Goal: Task Accomplishment & Management: Complete application form

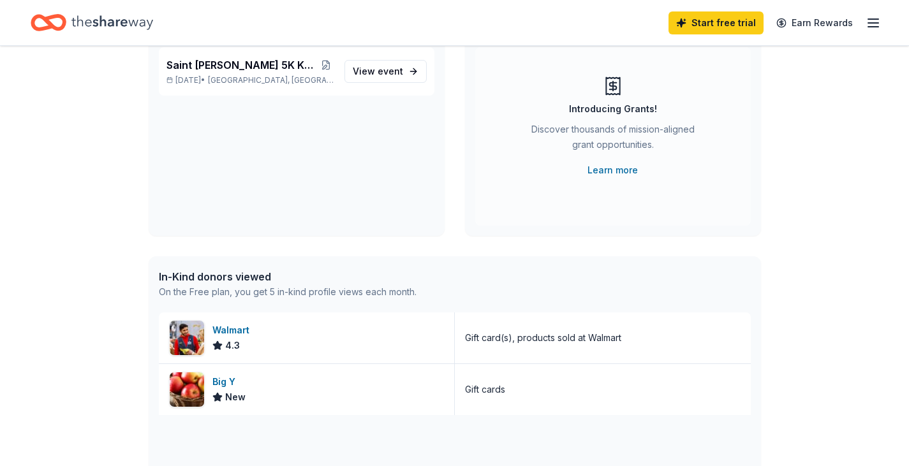
scroll to position [64, 0]
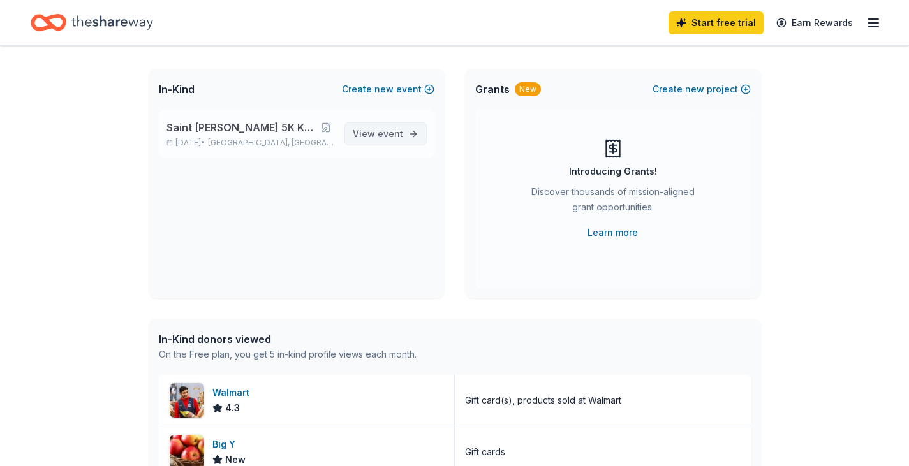
click at [379, 136] on span "event" at bounding box center [390, 133] width 26 height 11
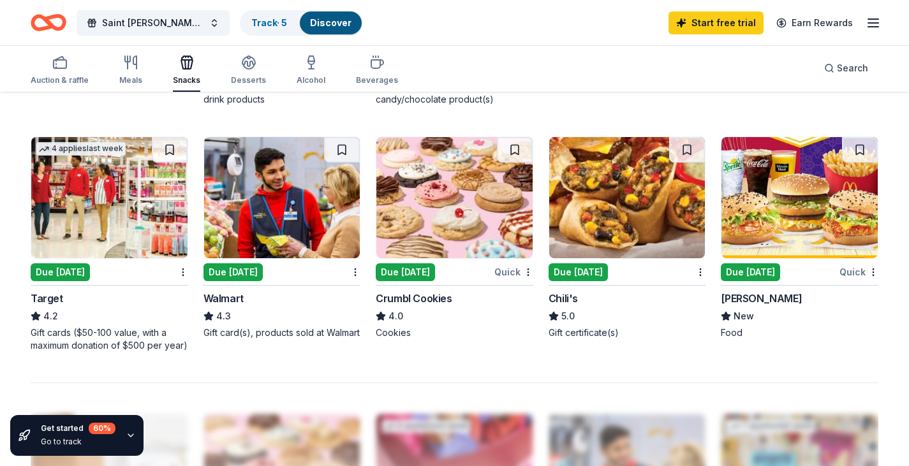
scroll to position [829, 0]
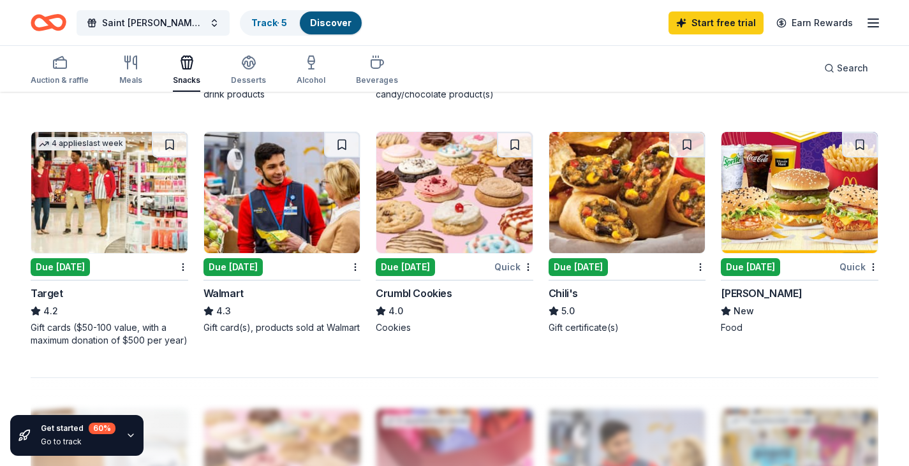
click at [390, 267] on div "Due [DATE]" at bounding box center [405, 267] width 59 height 18
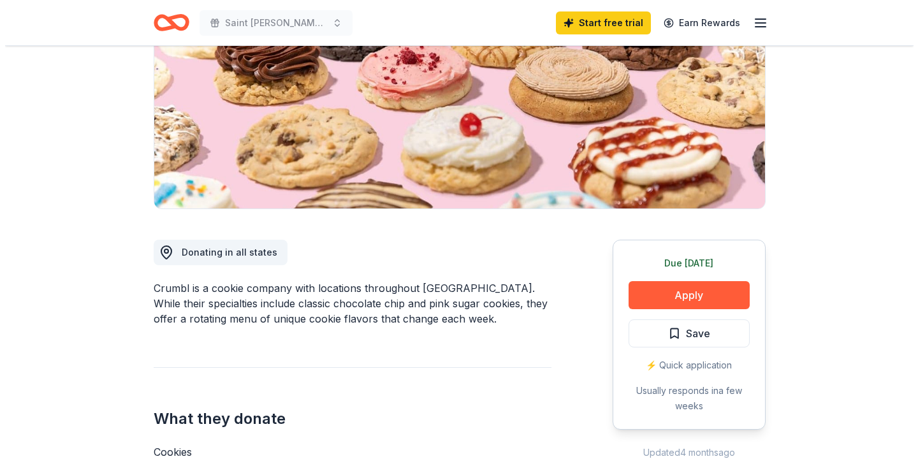
scroll to position [255, 0]
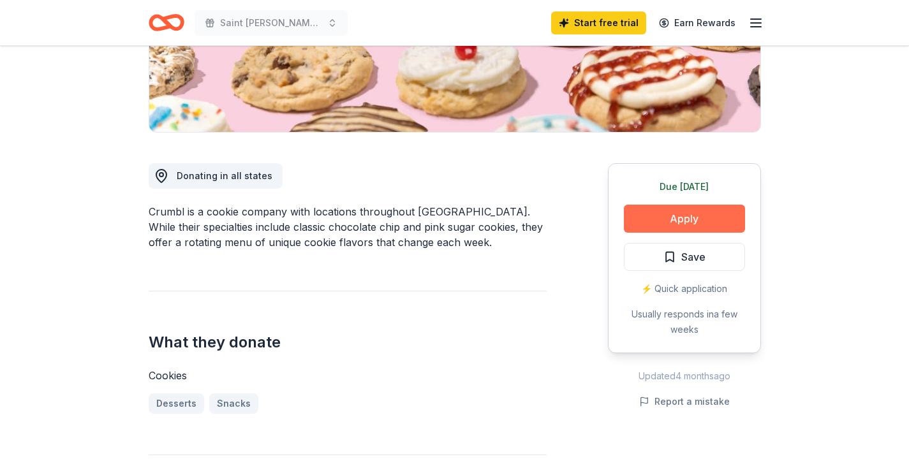
click at [675, 219] on button "Apply" at bounding box center [684, 219] width 121 height 28
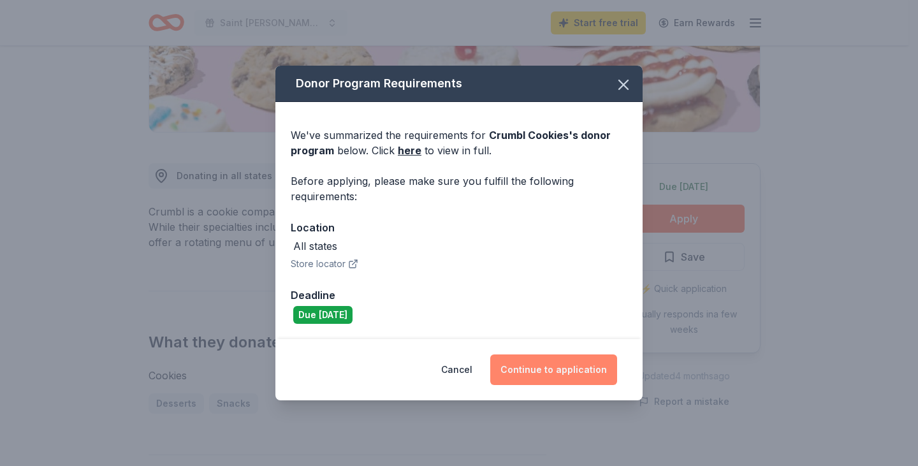
click at [569, 370] on button "Continue to application" at bounding box center [553, 370] width 127 height 31
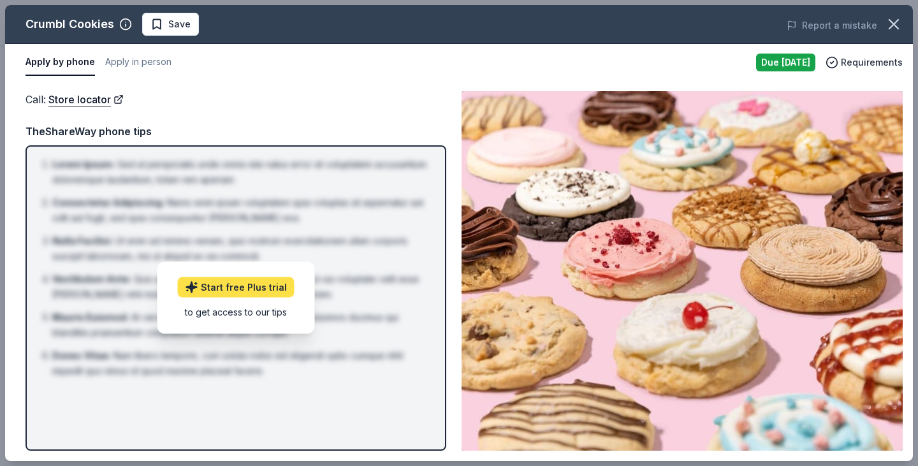
click at [214, 285] on link "Start free Plus trial" at bounding box center [236, 287] width 117 height 20
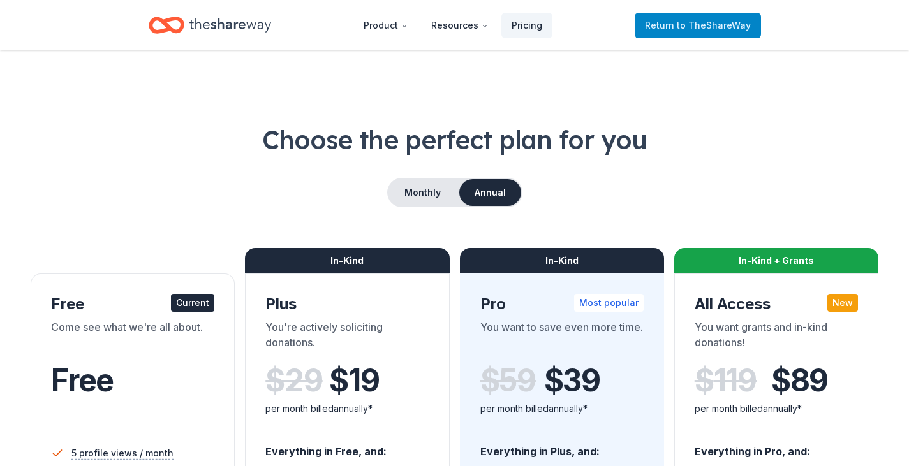
click at [705, 29] on span "to TheShareWay" at bounding box center [713, 25] width 74 height 11
click at [702, 24] on span "to TheShareWay" at bounding box center [713, 25] width 74 height 11
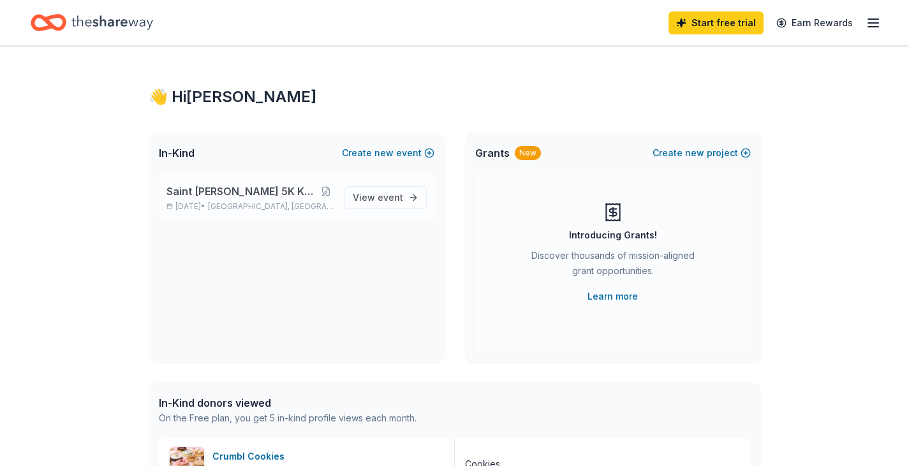
click at [189, 190] on span "Saint [PERSON_NAME] 5K Knightmare Run&Walk" at bounding box center [242, 191] width 152 height 15
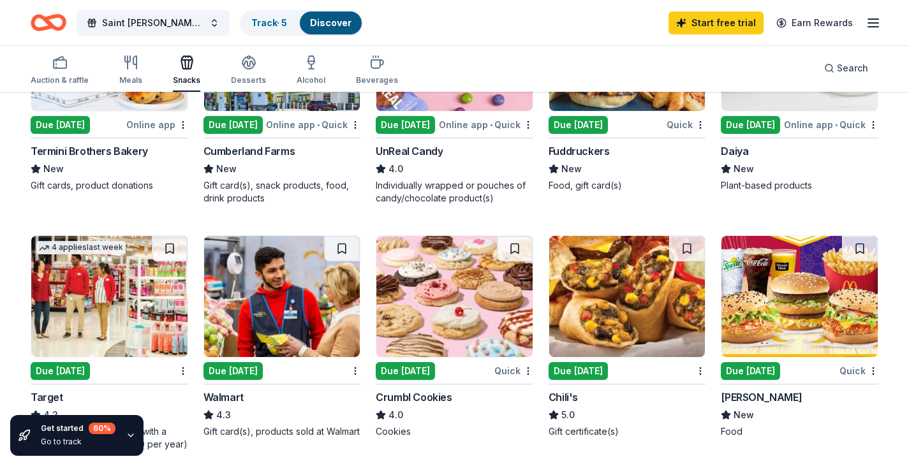
scroll to position [893, 0]
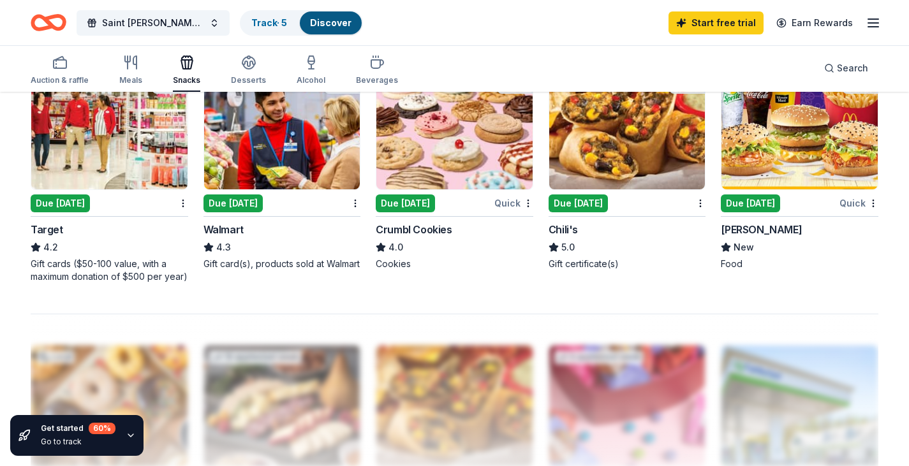
click at [469, 136] on img at bounding box center [454, 128] width 156 height 121
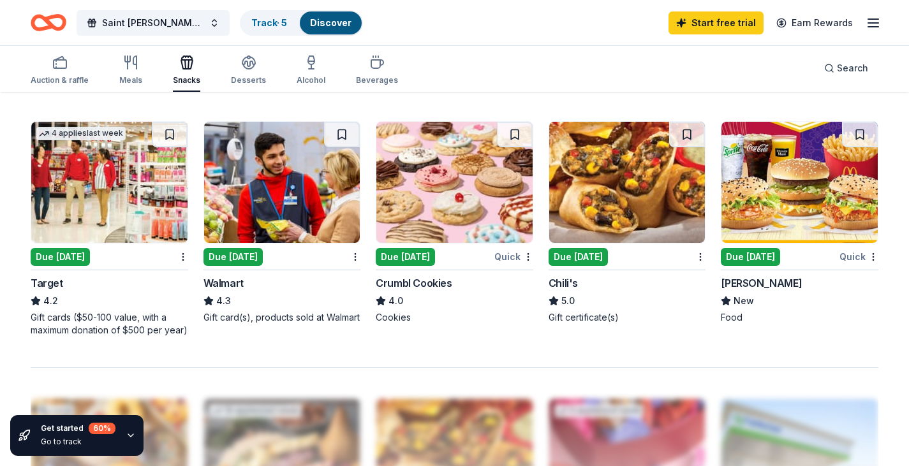
scroll to position [829, 0]
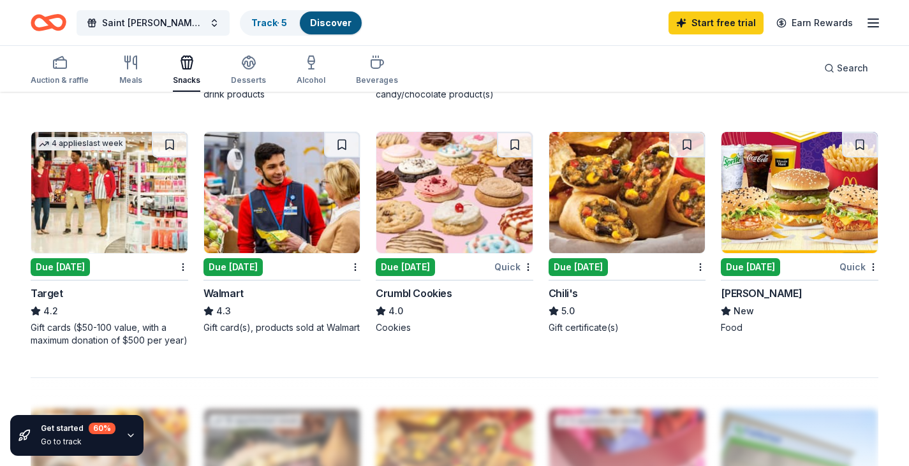
click at [577, 270] on div "Due [DATE]" at bounding box center [577, 267] width 59 height 18
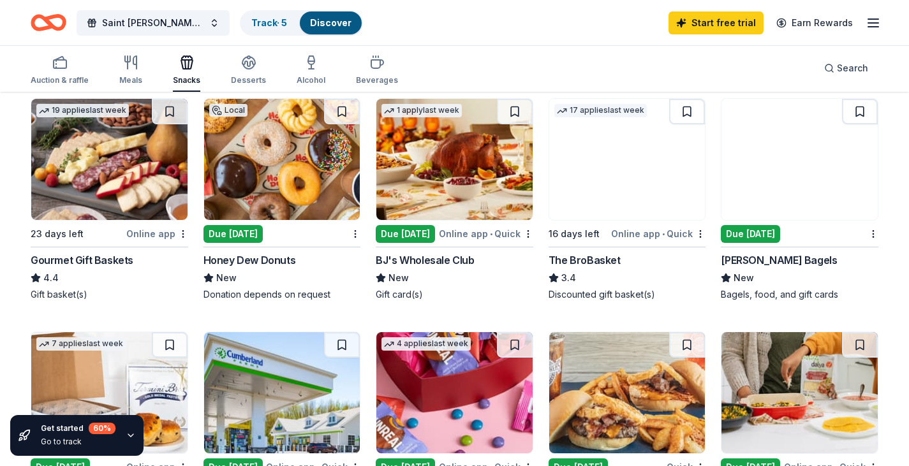
scroll to position [319, 0]
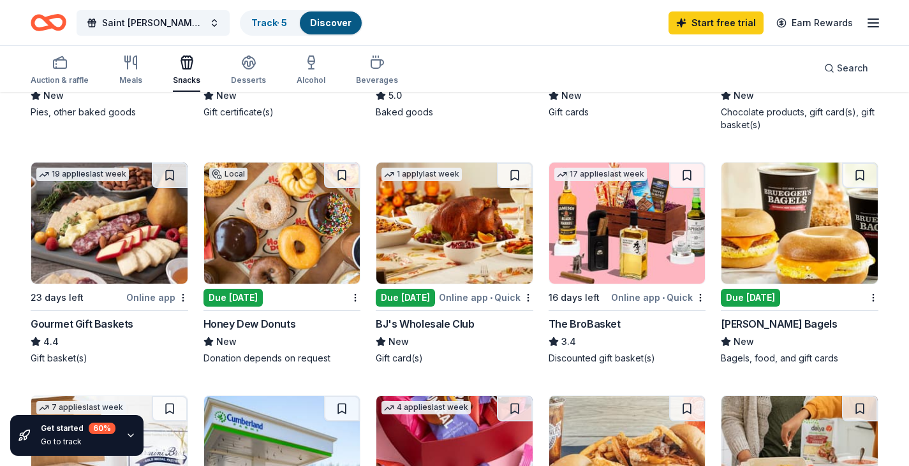
click at [274, 226] on img at bounding box center [282, 223] width 156 height 121
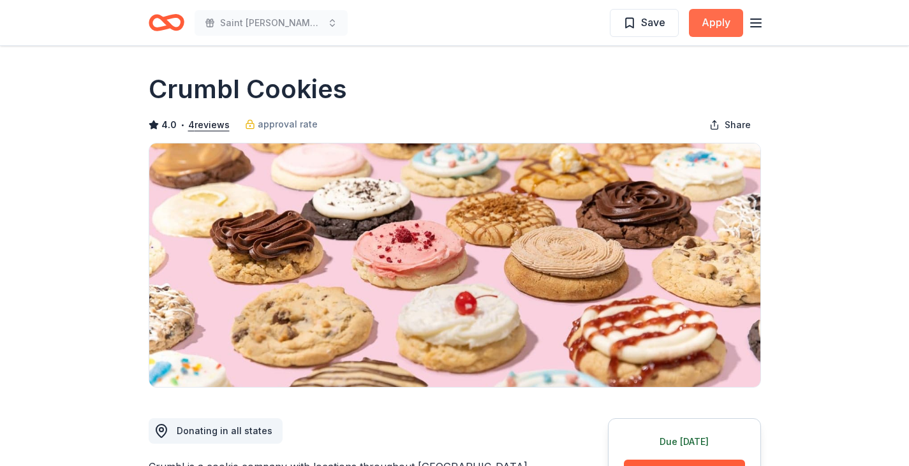
click at [717, 22] on button "Apply" at bounding box center [716, 23] width 54 height 28
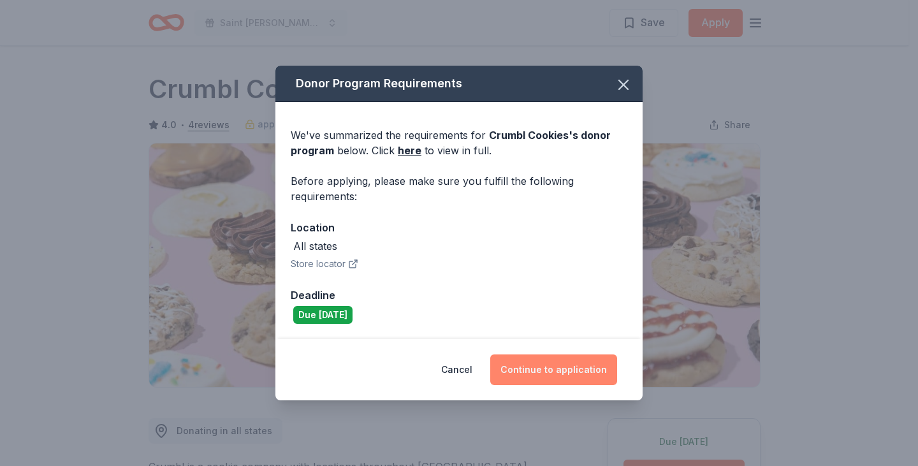
click at [540, 369] on button "Continue to application" at bounding box center [553, 370] width 127 height 31
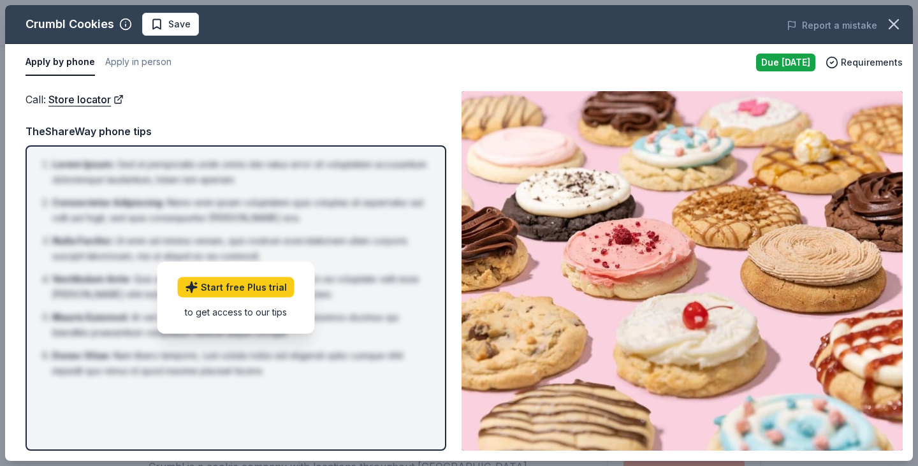
click at [55, 62] on button "Apply by phone" at bounding box center [60, 62] width 69 height 27
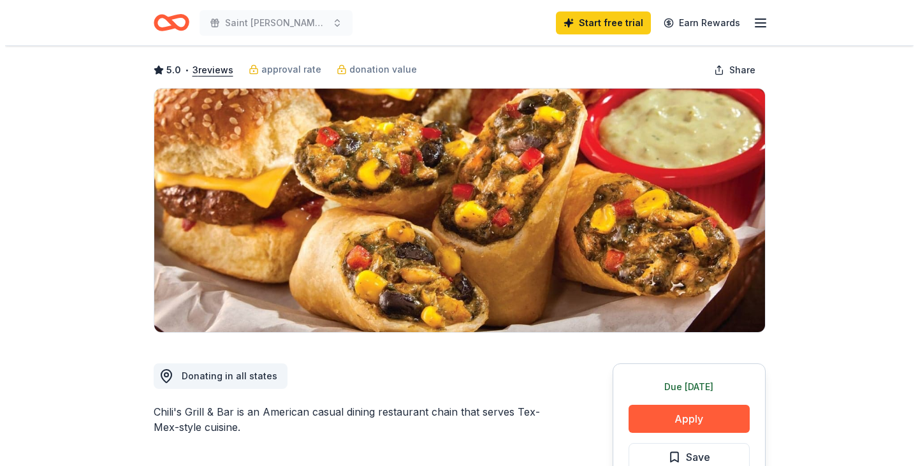
scroll to position [128, 0]
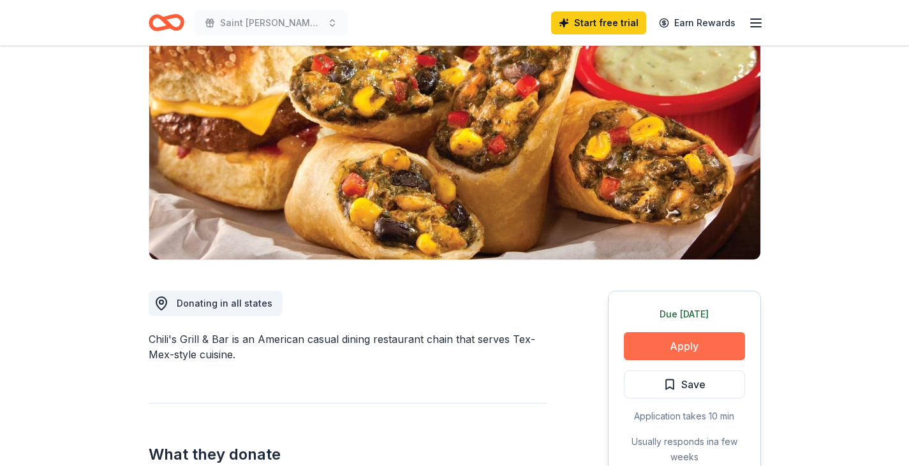
click at [684, 348] on button "Apply" at bounding box center [684, 346] width 121 height 28
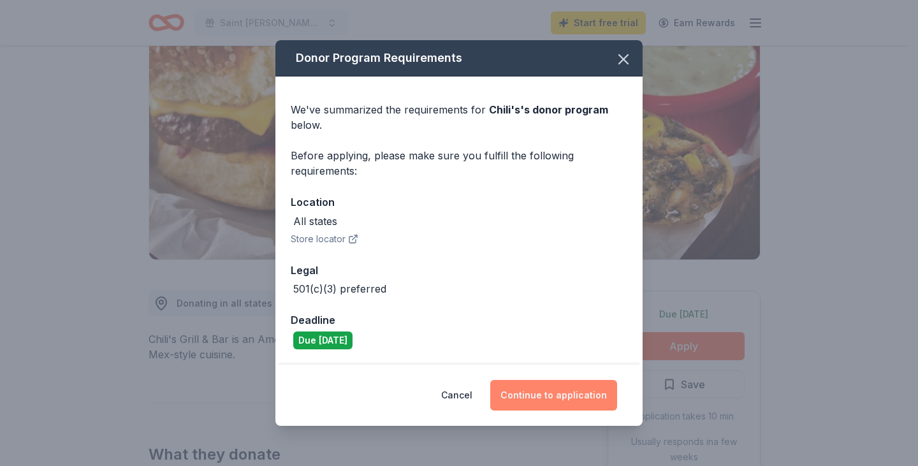
click at [547, 396] on button "Continue to application" at bounding box center [553, 395] width 127 height 31
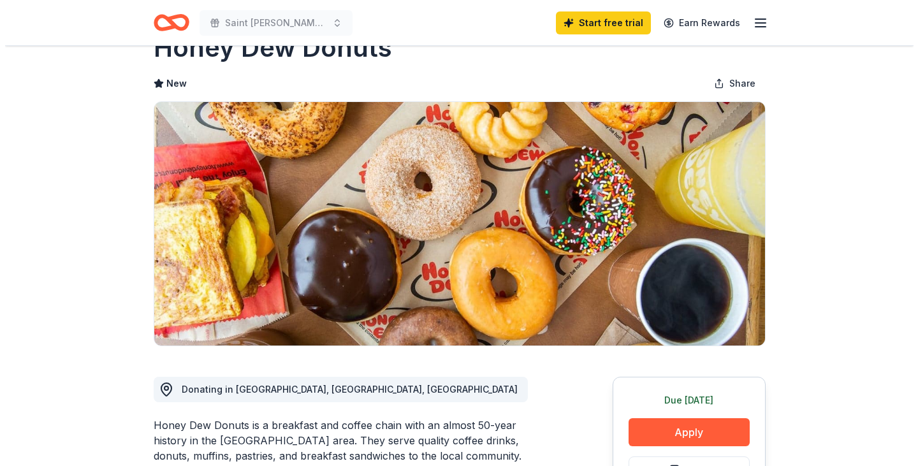
scroll to position [64, 0]
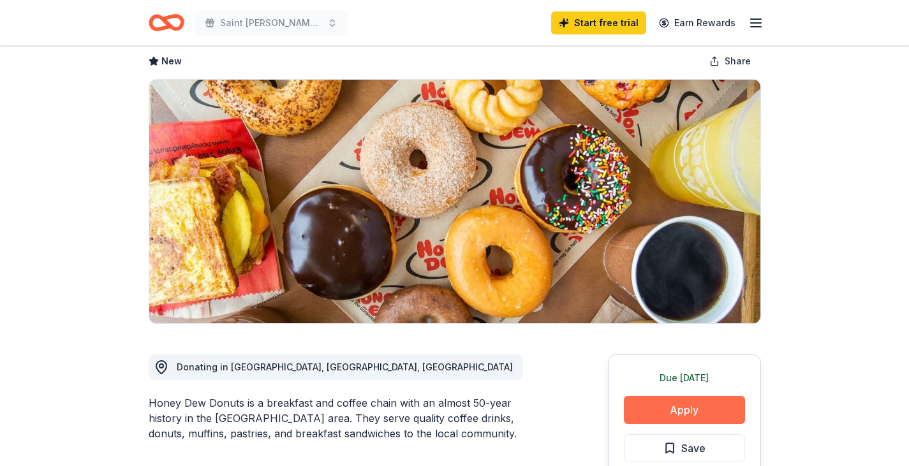
click at [656, 415] on button "Apply" at bounding box center [684, 410] width 121 height 28
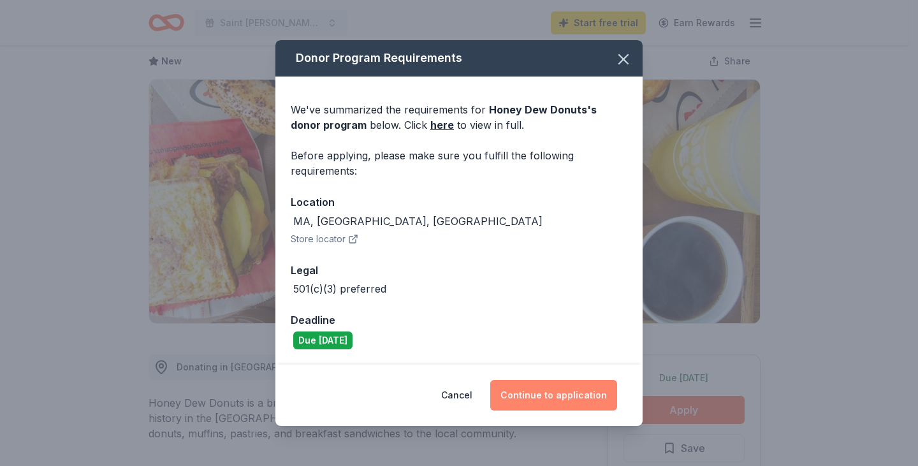
click at [564, 397] on button "Continue to application" at bounding box center [553, 395] width 127 height 31
